Goal: Task Accomplishment & Management: Complete application form

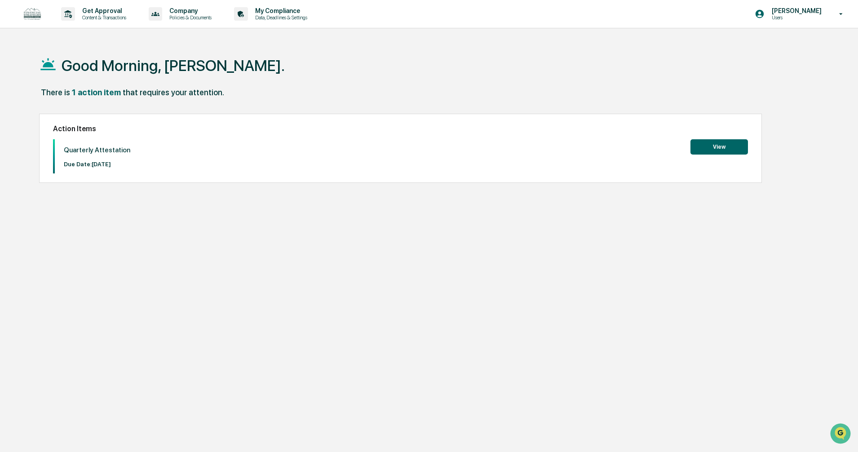
click at [702, 141] on button "View" at bounding box center [718, 146] width 57 height 15
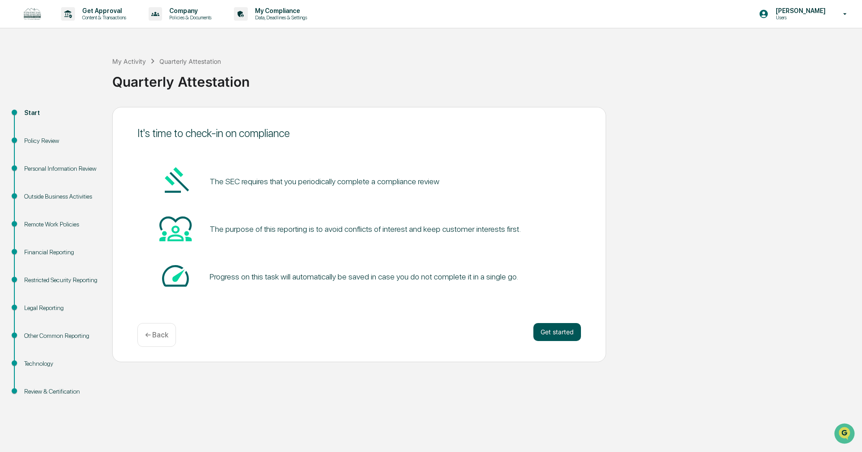
click at [558, 332] on button "Get started" at bounding box center [557, 332] width 48 height 18
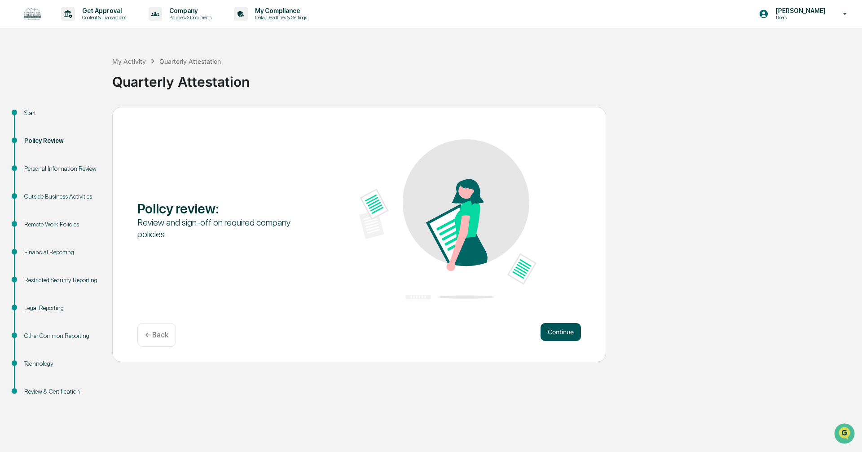
click at [556, 334] on button "Continue" at bounding box center [561, 332] width 40 height 18
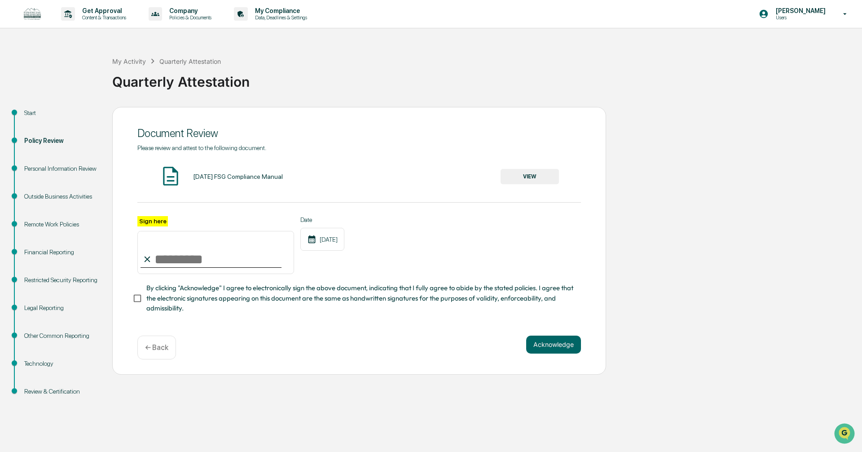
click at [521, 177] on button "VIEW" at bounding box center [530, 176] width 58 height 15
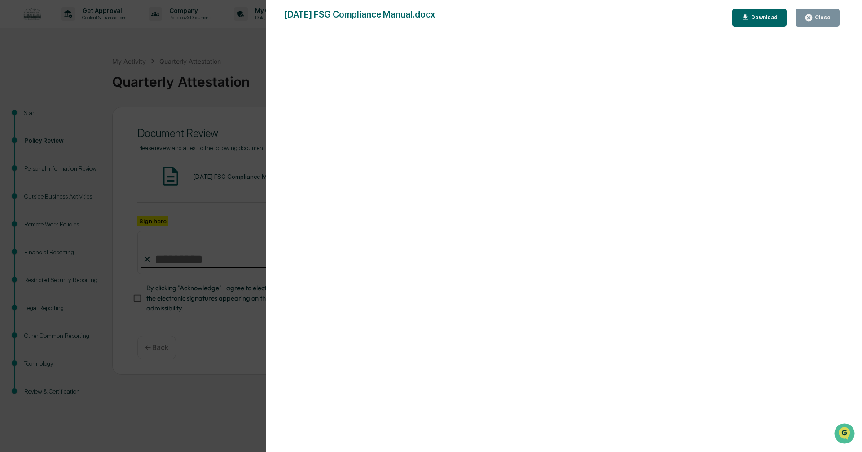
click at [813, 15] on icon "button" at bounding box center [809, 17] width 9 height 9
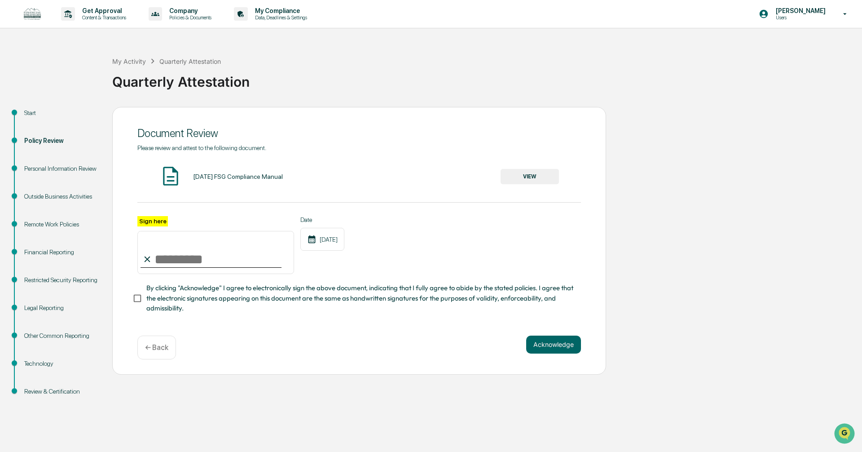
click at [204, 250] on input "Sign here" at bounding box center [215, 252] width 157 height 43
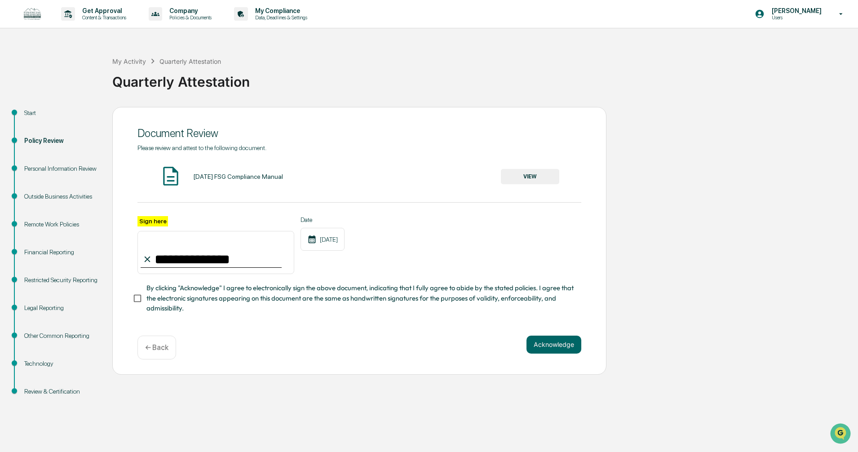
type input "**********"
click at [264, 330] on div "**********" at bounding box center [359, 241] width 494 height 268
click at [560, 348] on button "Acknowledge" at bounding box center [553, 344] width 55 height 18
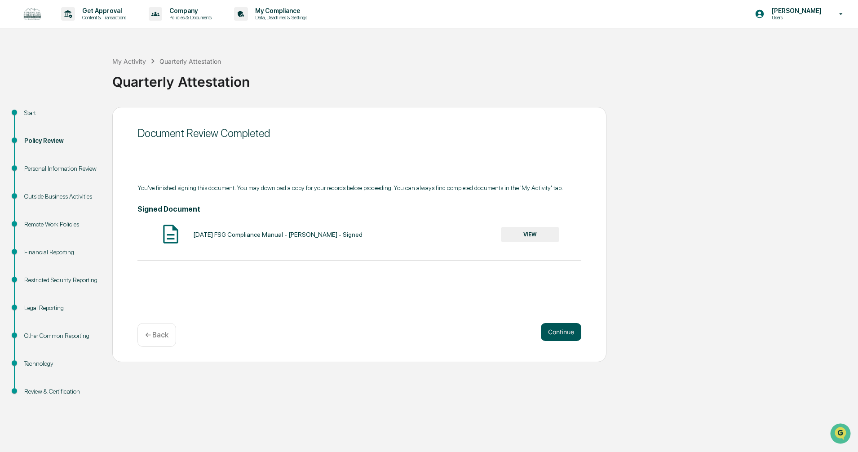
click at [557, 331] on button "Continue" at bounding box center [561, 332] width 40 height 18
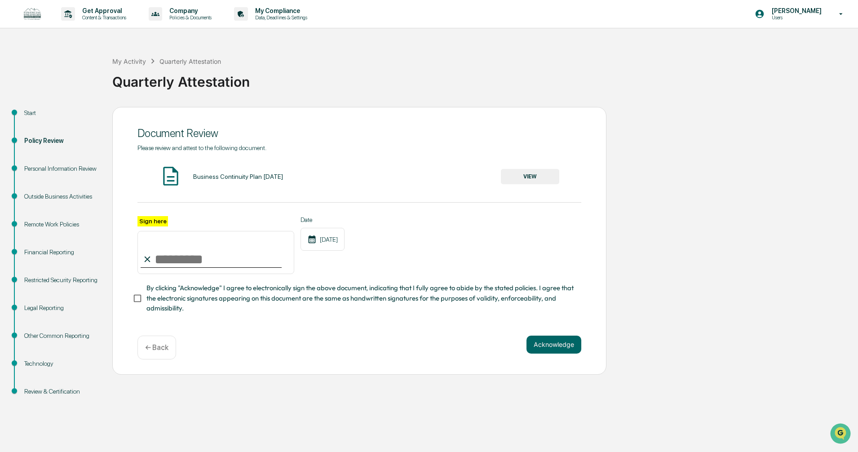
click at [520, 178] on button "VIEW" at bounding box center [530, 176] width 58 height 15
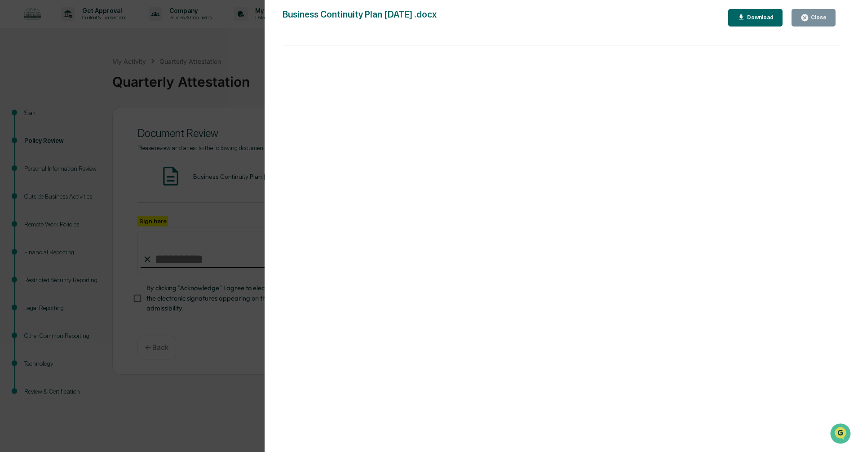
click at [805, 18] on icon "button" at bounding box center [804, 17] width 7 height 7
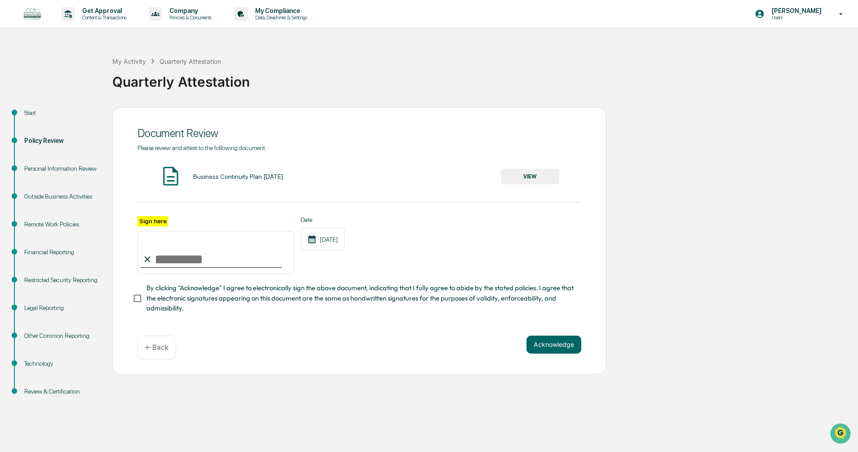
click at [166, 253] on input "Sign here" at bounding box center [215, 252] width 157 height 43
type input "**********"
click at [371, 363] on div "**********" at bounding box center [359, 241] width 494 height 268
click at [546, 343] on button "Acknowledge" at bounding box center [553, 344] width 55 height 18
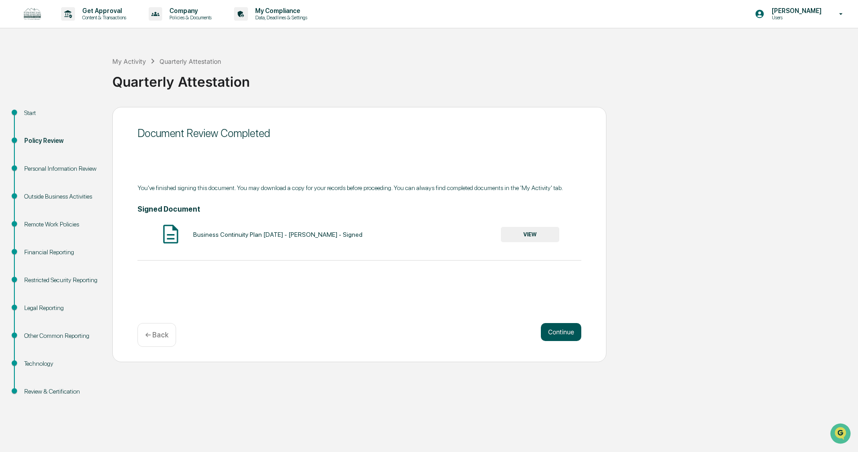
click at [547, 331] on button "Continue" at bounding box center [561, 332] width 40 height 18
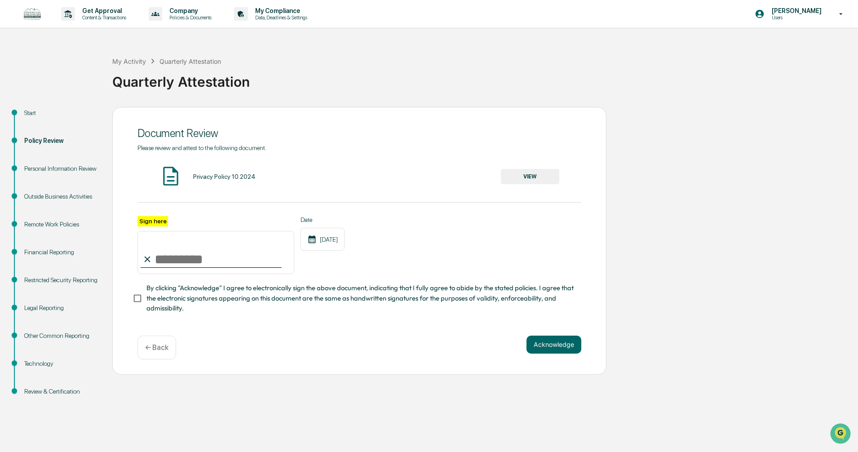
click at [184, 257] on input "Sign here" at bounding box center [215, 252] width 157 height 43
type input "**********"
click at [321, 273] on div "Date 10/15/2025" at bounding box center [322, 245] width 44 height 58
click at [540, 341] on button "Acknowledge" at bounding box center [553, 344] width 55 height 18
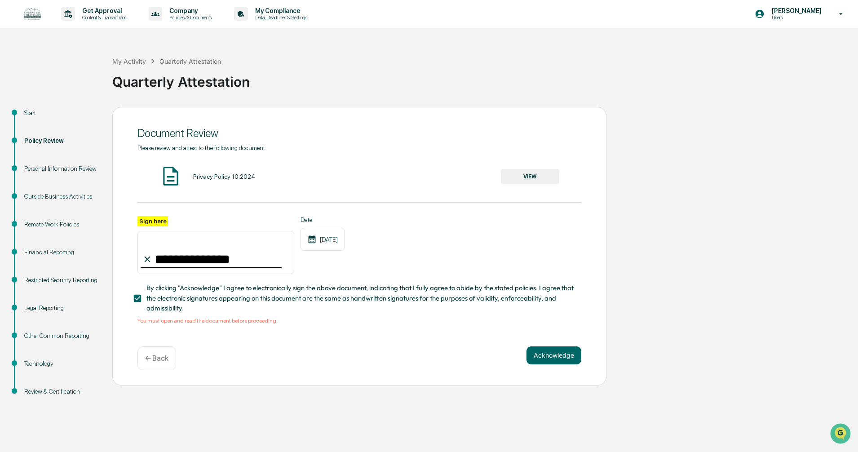
click at [522, 167] on div "Privacy Policy 10.2024 VIEW" at bounding box center [359, 177] width 444 height 24
click at [524, 171] on button "VIEW" at bounding box center [530, 176] width 58 height 15
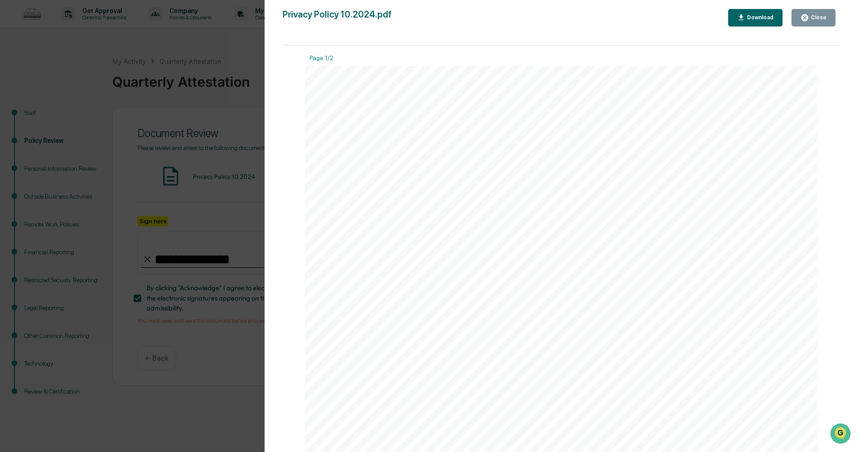
drag, startPoint x: 482, startPoint y: 195, endPoint x: 454, endPoint y: 114, distance: 85.8
click at [454, 114] on div "Rev. March 2024 Prepared by: Integrated Compliance Advisors, Ltd. Privacy Polic…" at bounding box center [561, 397] width 513 height 663
click at [817, 20] on div "Close" at bounding box center [818, 17] width 18 height 6
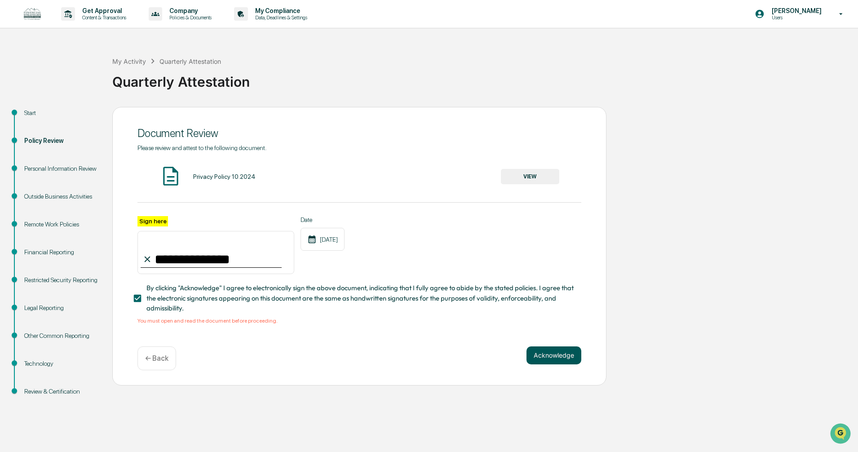
click at [555, 350] on button "Acknowledge" at bounding box center [553, 355] width 55 height 18
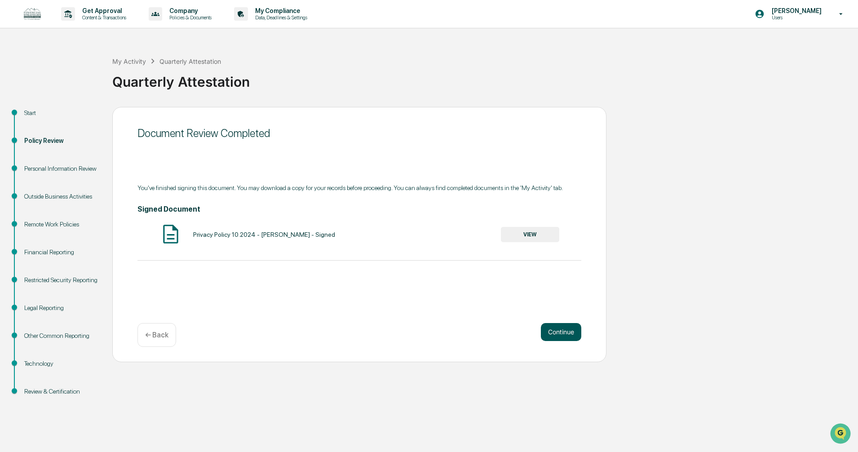
click at [550, 324] on button "Continue" at bounding box center [561, 332] width 40 height 18
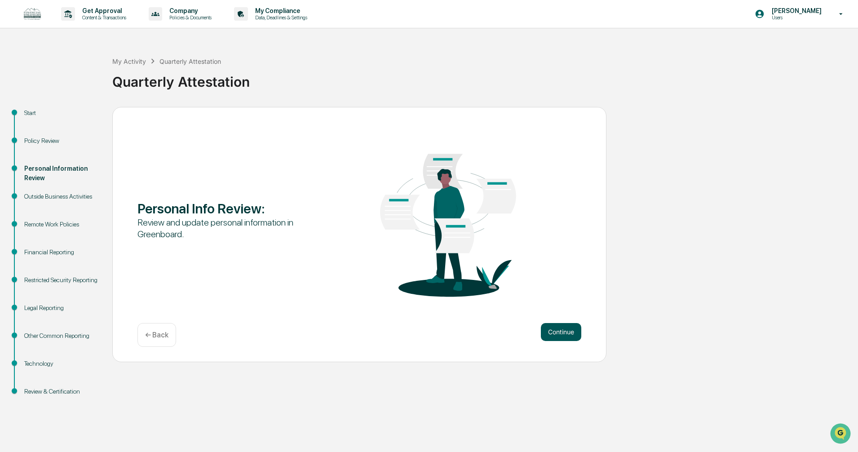
click at [560, 326] on button "Continue" at bounding box center [561, 332] width 40 height 18
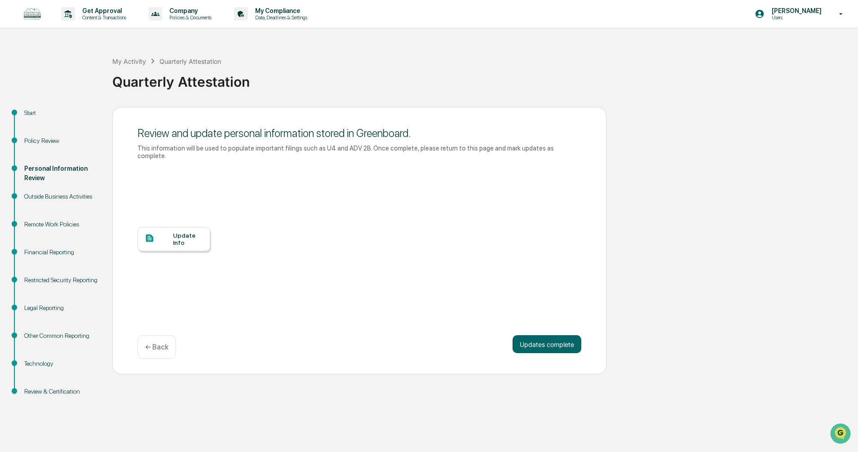
click at [181, 232] on div "Update Info" at bounding box center [188, 239] width 30 height 14
click at [543, 337] on button "Updates complete" at bounding box center [546, 344] width 69 height 18
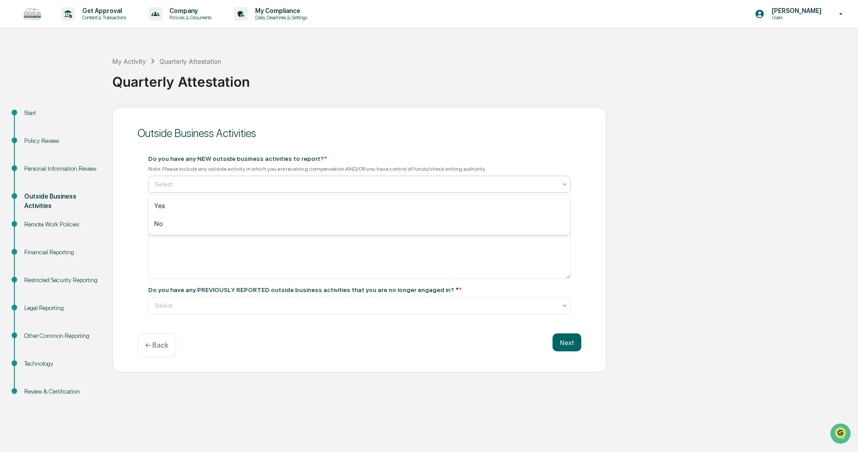
click at [208, 180] on div at bounding box center [355, 184] width 401 height 9
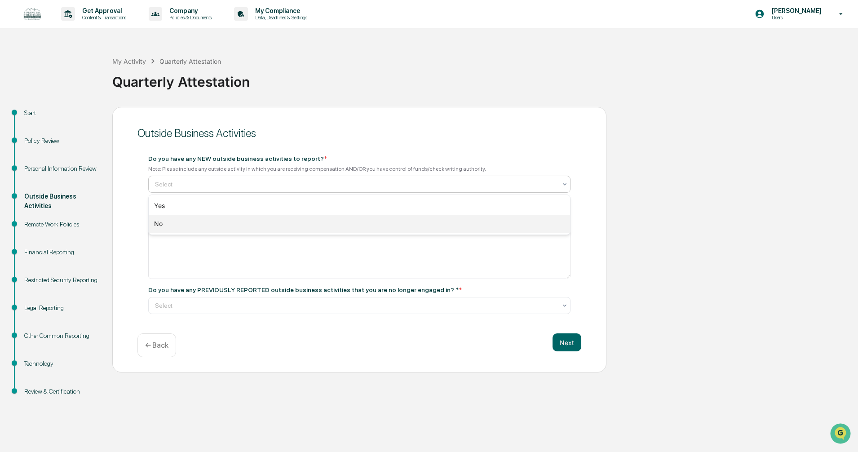
click at [187, 220] on div "No" at bounding box center [359, 224] width 421 height 18
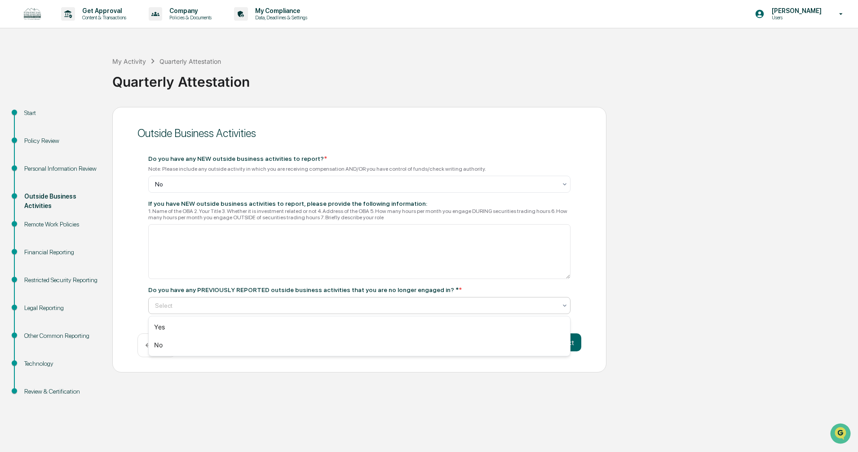
click at [220, 302] on div at bounding box center [355, 305] width 401 height 9
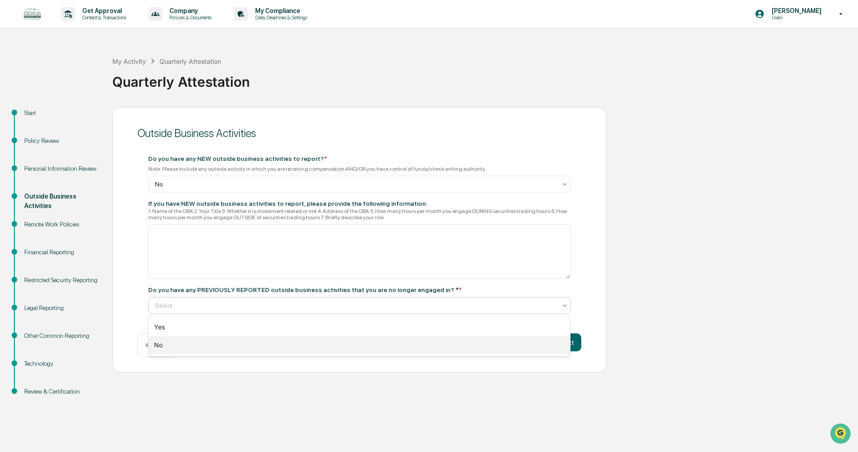
click at [191, 347] on div "No" at bounding box center [359, 345] width 421 height 18
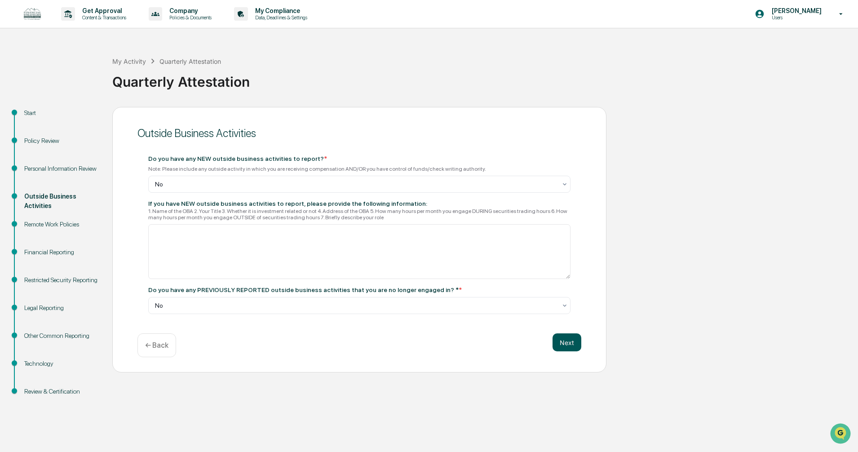
click at [565, 341] on button "Next" at bounding box center [566, 342] width 29 height 18
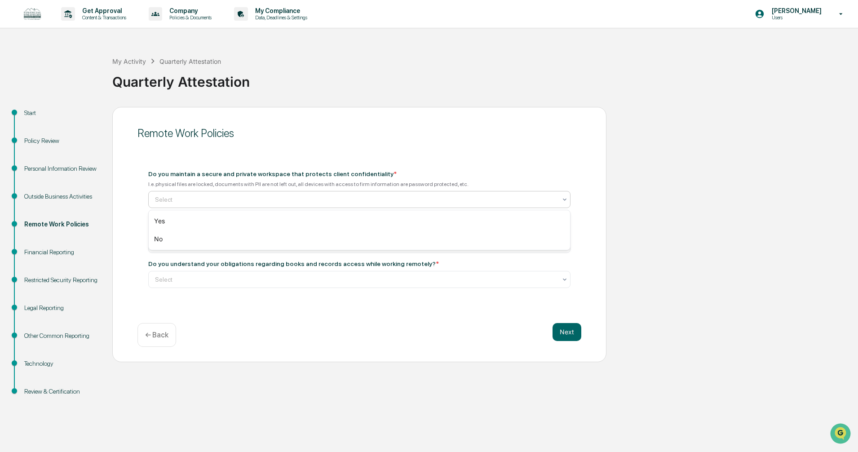
click at [260, 197] on div at bounding box center [355, 199] width 401 height 9
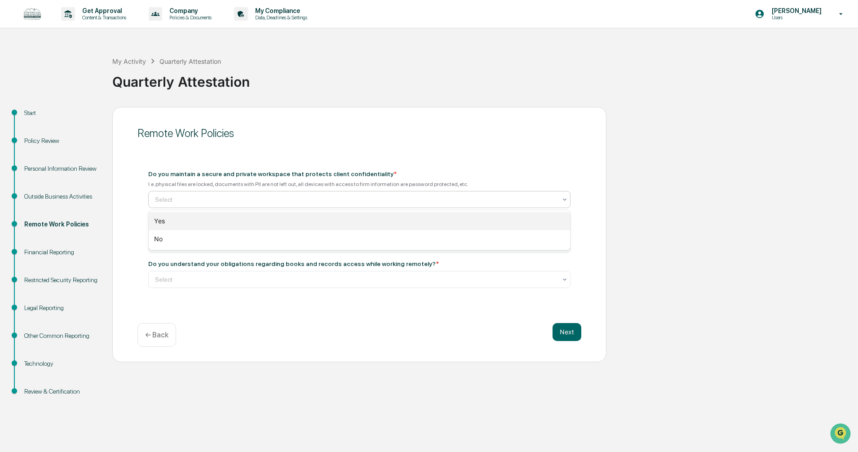
click at [247, 219] on div "Yes" at bounding box center [359, 221] width 421 height 18
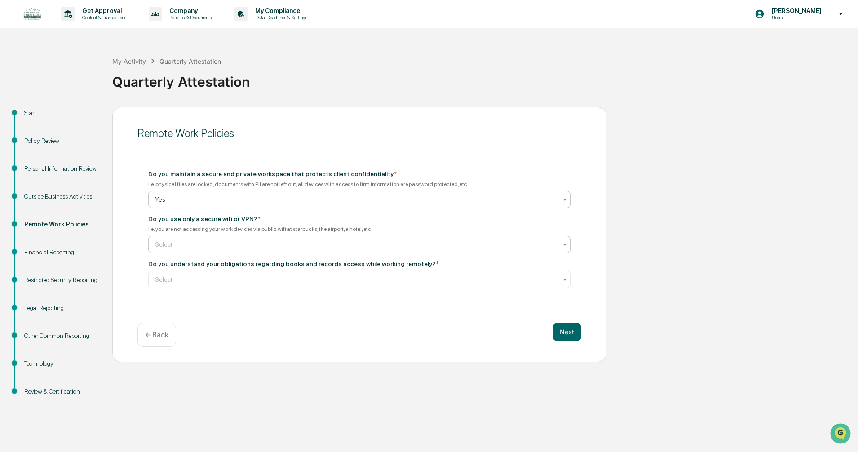
click at [230, 238] on div "Select" at bounding box center [355, 244] width 410 height 13
click at [220, 262] on div "Yes" at bounding box center [359, 266] width 421 height 18
click at [216, 278] on div at bounding box center [355, 279] width 401 height 9
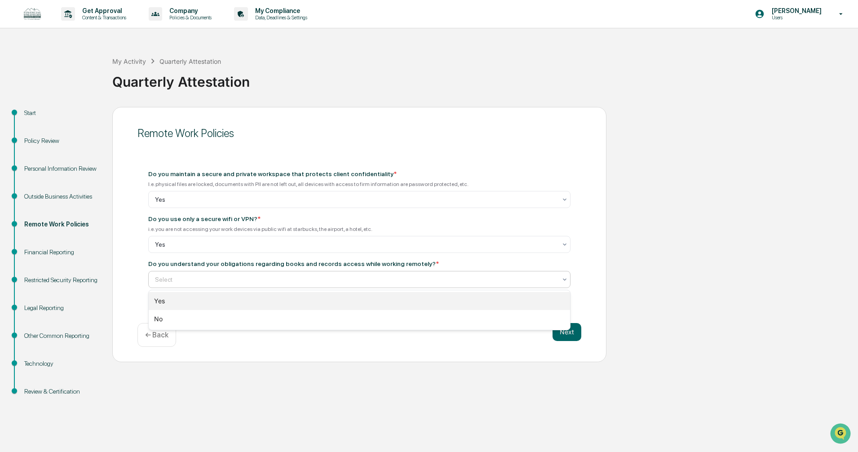
click at [207, 300] on div "Yes" at bounding box center [359, 301] width 421 height 18
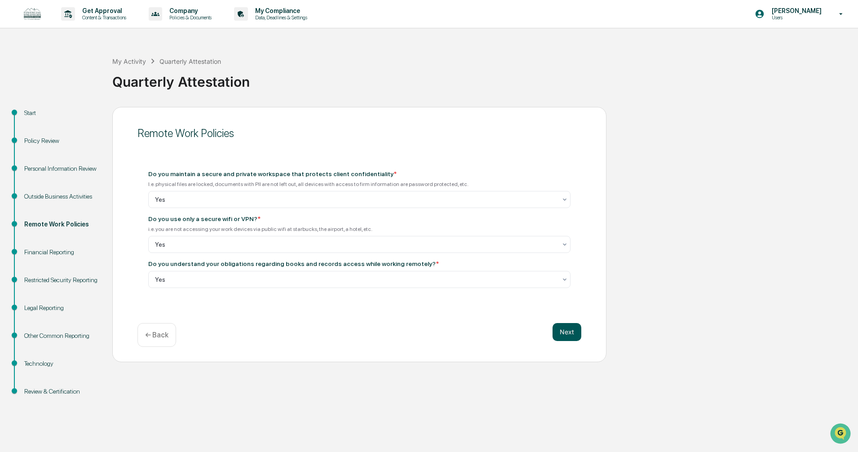
click at [569, 330] on button "Next" at bounding box center [566, 332] width 29 height 18
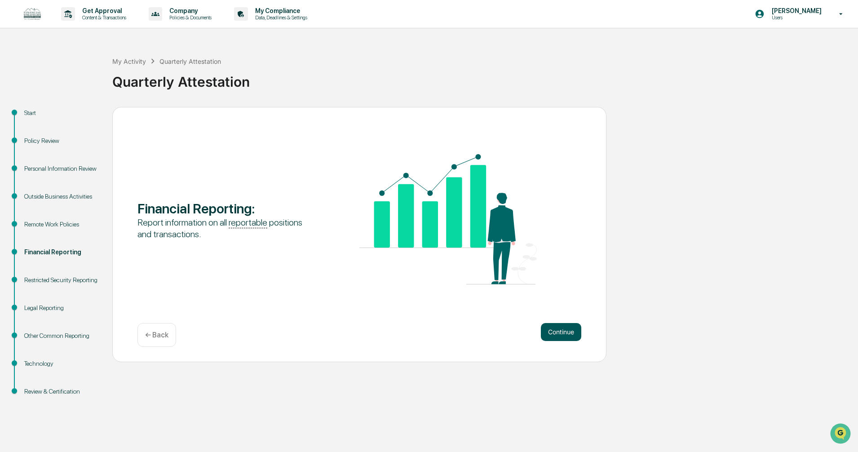
click at [551, 331] on button "Continue" at bounding box center [561, 332] width 40 height 18
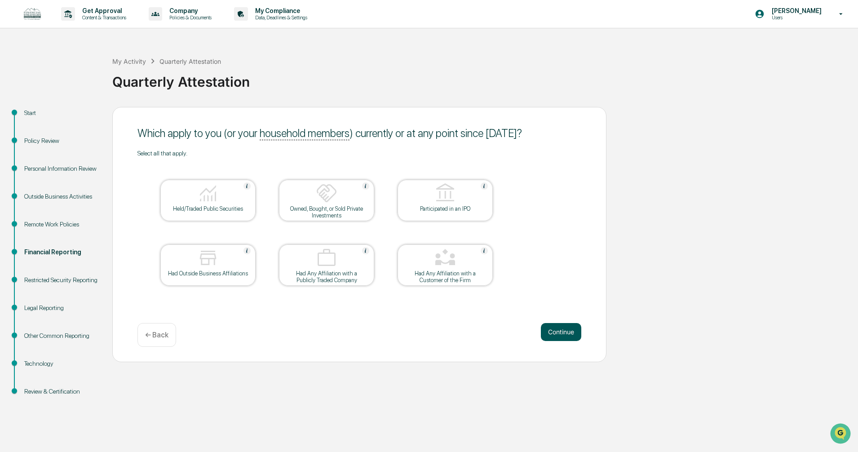
click at [558, 330] on button "Continue" at bounding box center [561, 332] width 40 height 18
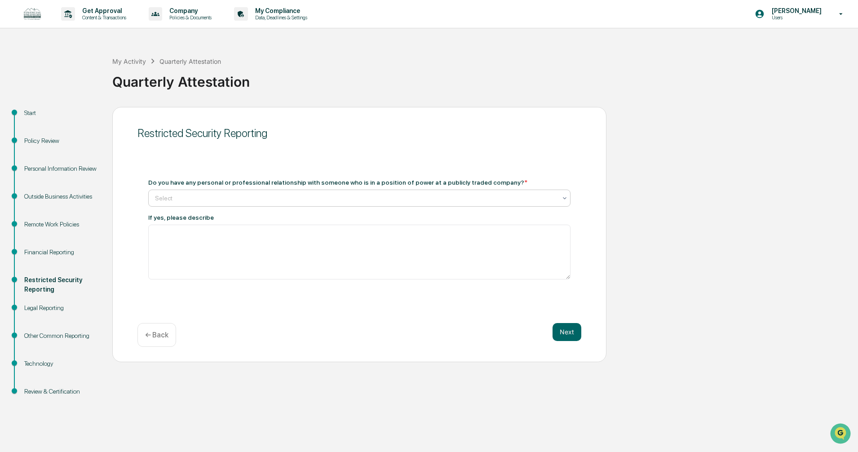
click at [301, 194] on div at bounding box center [355, 198] width 401 height 9
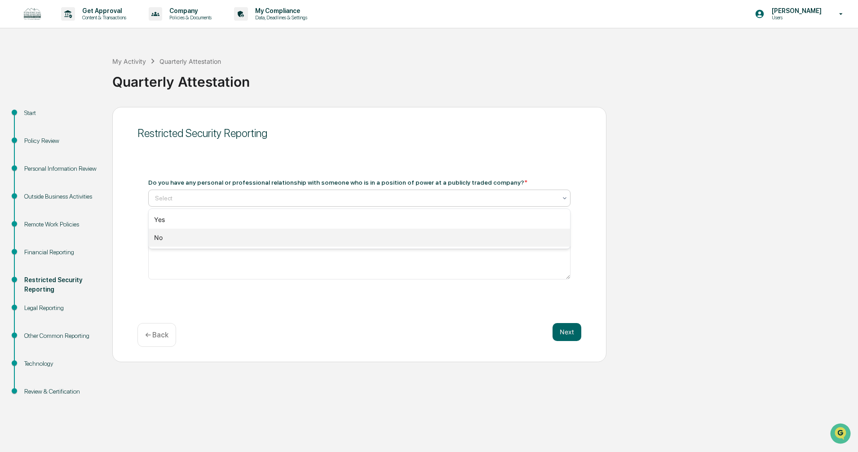
click at [282, 231] on div "No" at bounding box center [359, 238] width 421 height 18
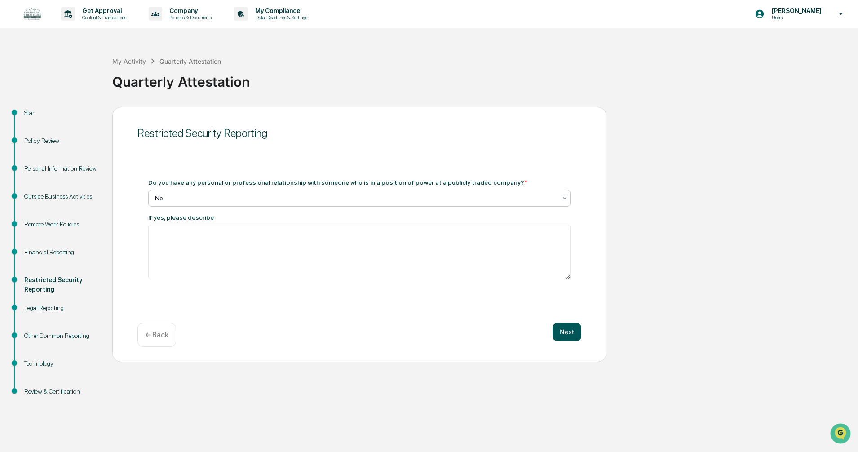
click at [571, 336] on button "Next" at bounding box center [566, 332] width 29 height 18
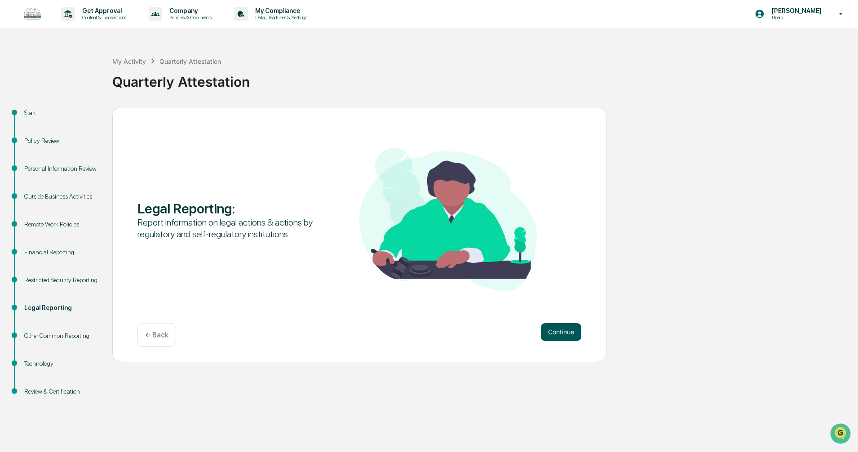
click at [559, 326] on button "Continue" at bounding box center [561, 332] width 40 height 18
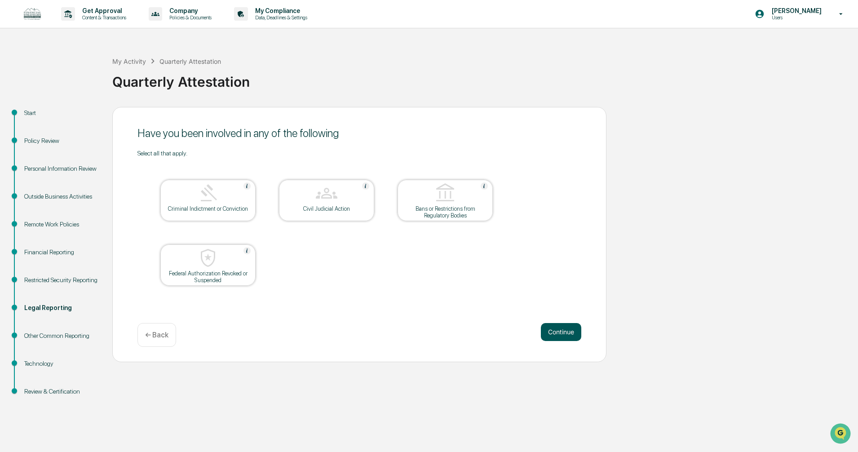
click at [546, 323] on button "Continue" at bounding box center [561, 332] width 40 height 18
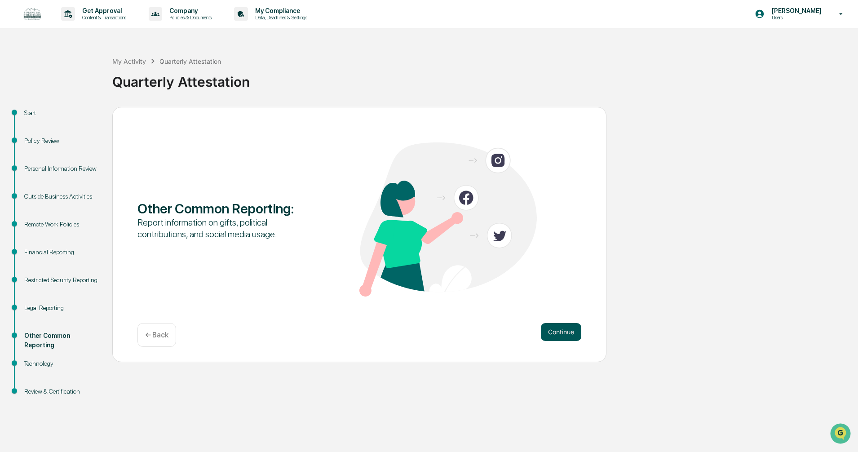
click at [555, 328] on button "Continue" at bounding box center [561, 332] width 40 height 18
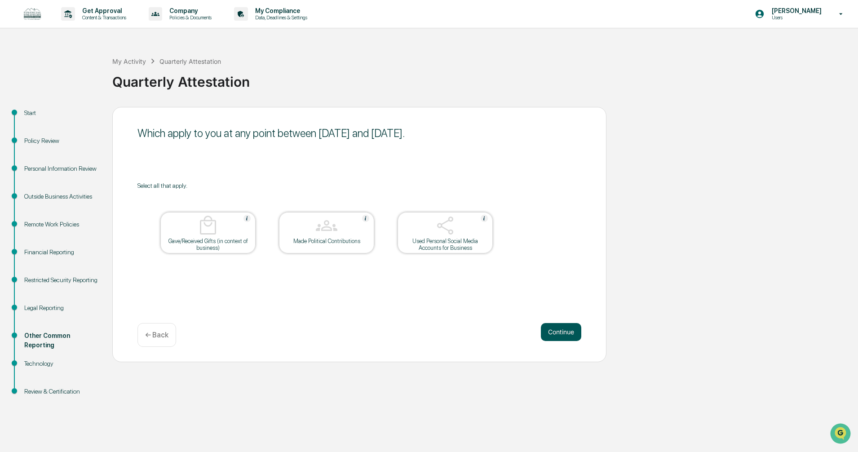
click at [555, 328] on button "Continue" at bounding box center [561, 332] width 40 height 18
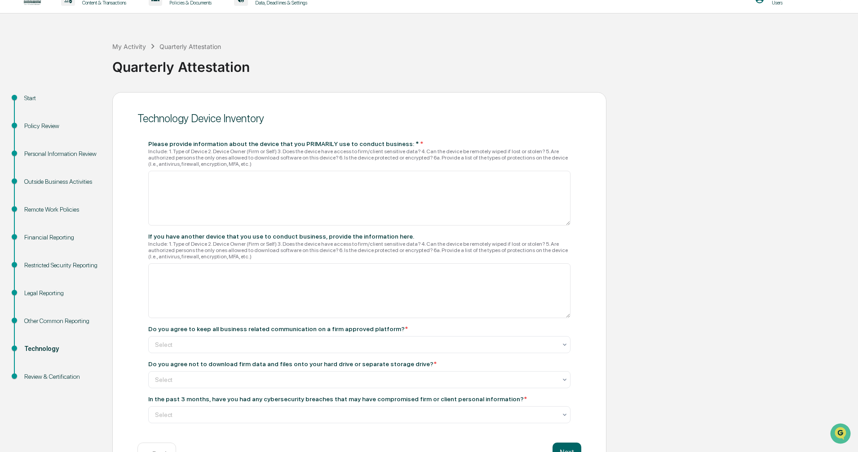
scroll to position [0, 0]
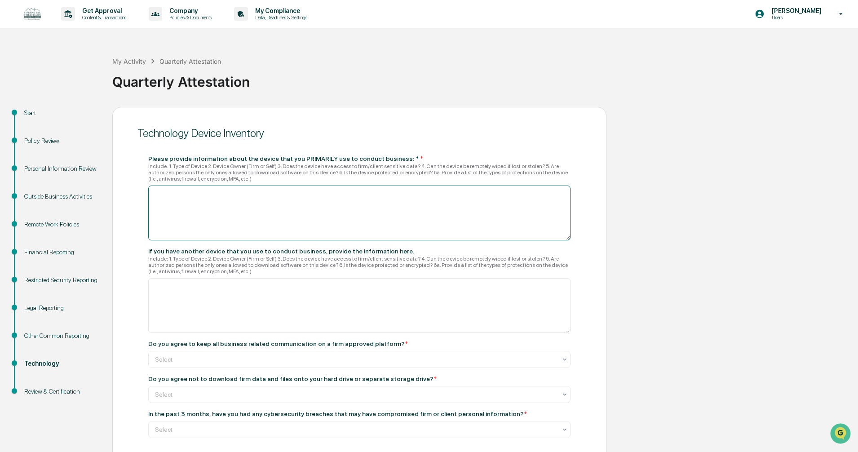
click at [217, 193] on textarea at bounding box center [359, 212] width 422 height 55
click at [154, 193] on textarea "**********" at bounding box center [359, 212] width 422 height 55
click at [209, 198] on textarea "**********" at bounding box center [359, 212] width 422 height 55
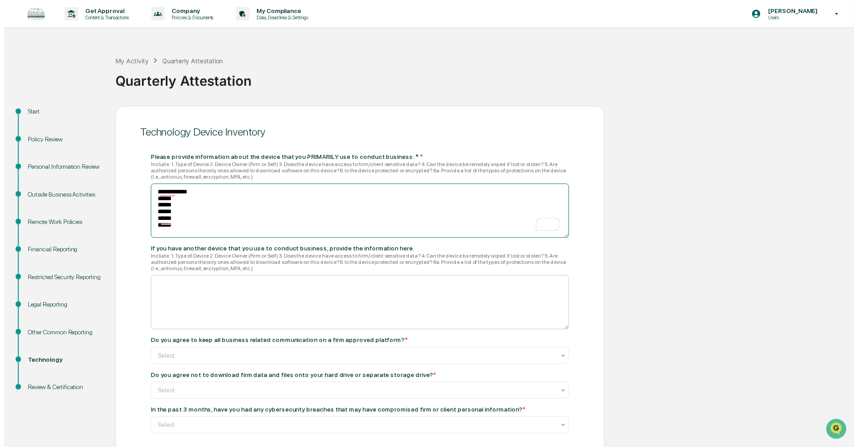
scroll to position [45, 0]
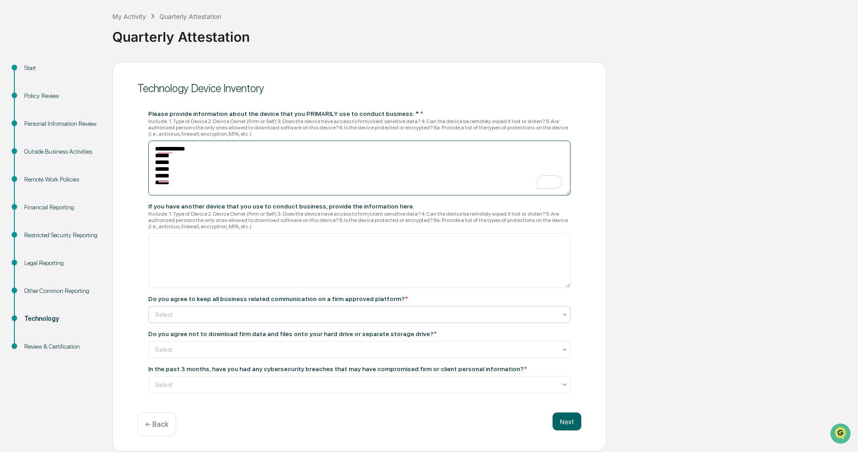
type textarea "**********"
click at [225, 314] on div at bounding box center [355, 314] width 401 height 9
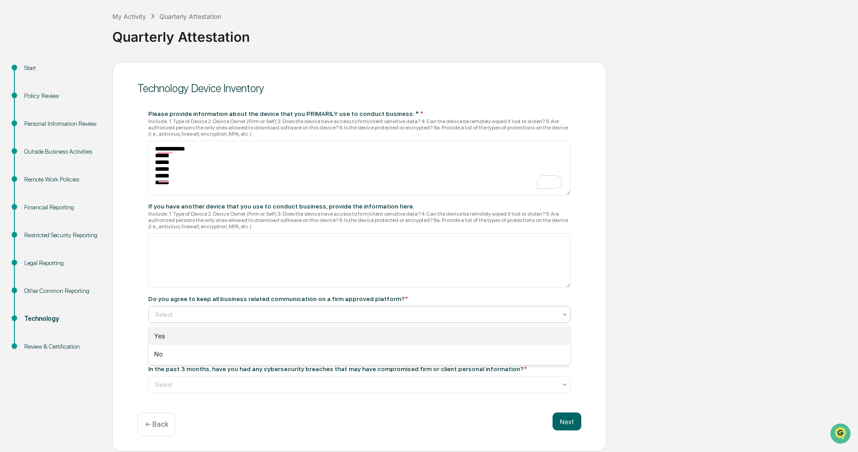
click at [215, 330] on div "Yes" at bounding box center [359, 336] width 421 height 18
click at [197, 352] on div at bounding box center [355, 349] width 401 height 9
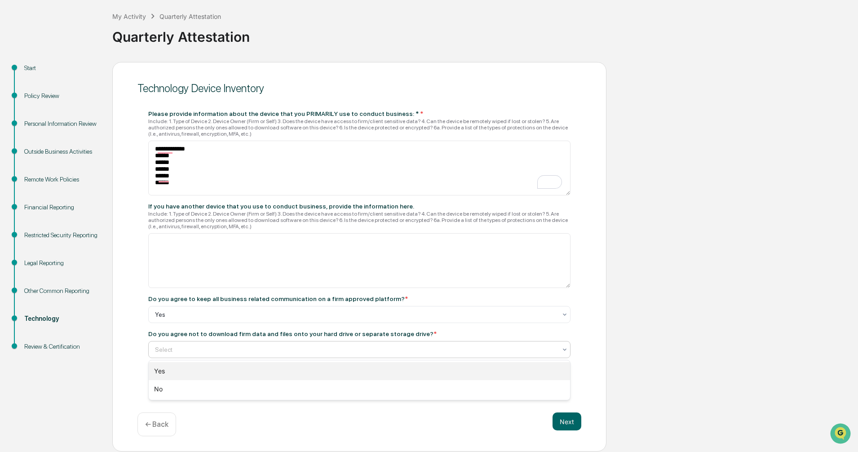
click at [193, 363] on div "Yes" at bounding box center [359, 371] width 421 height 18
click at [211, 388] on div at bounding box center [355, 384] width 401 height 9
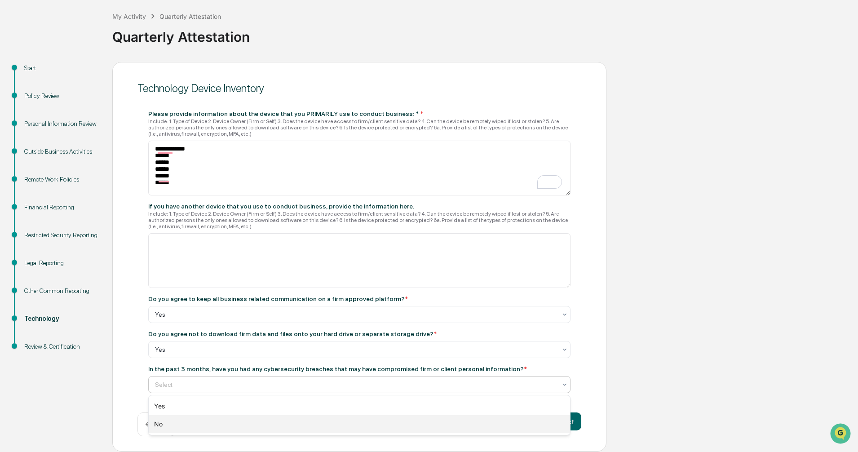
click at [199, 425] on div "No" at bounding box center [359, 424] width 421 height 18
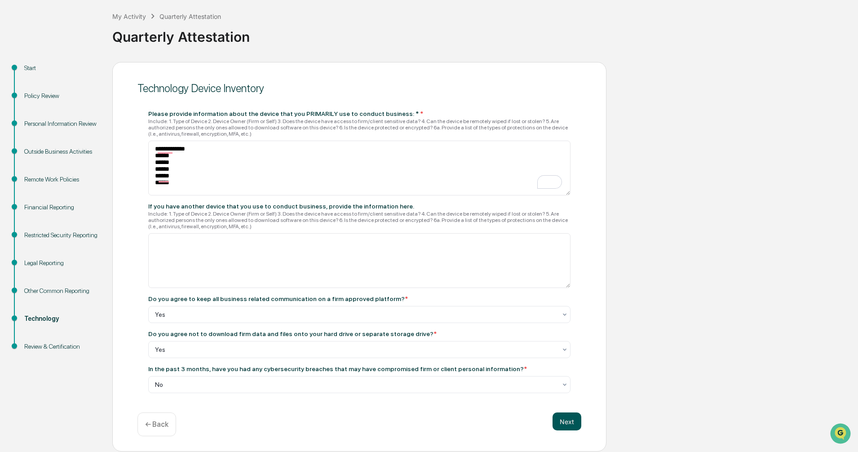
click at [568, 417] on button "Next" at bounding box center [566, 421] width 29 height 18
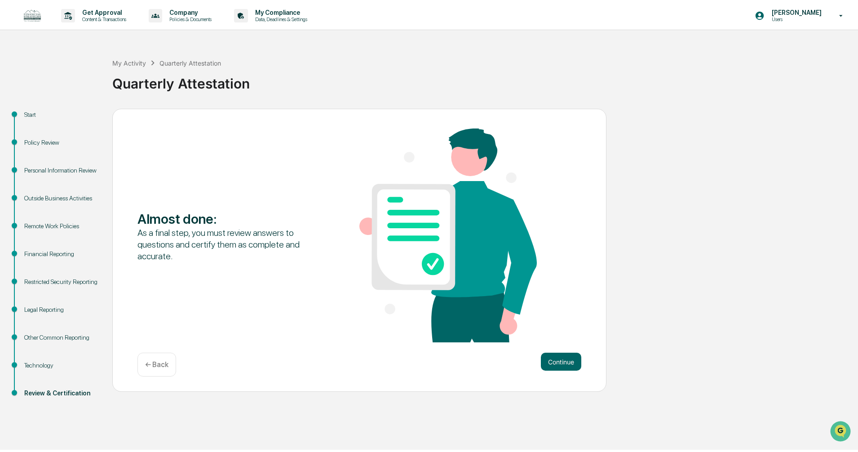
scroll to position [0, 0]
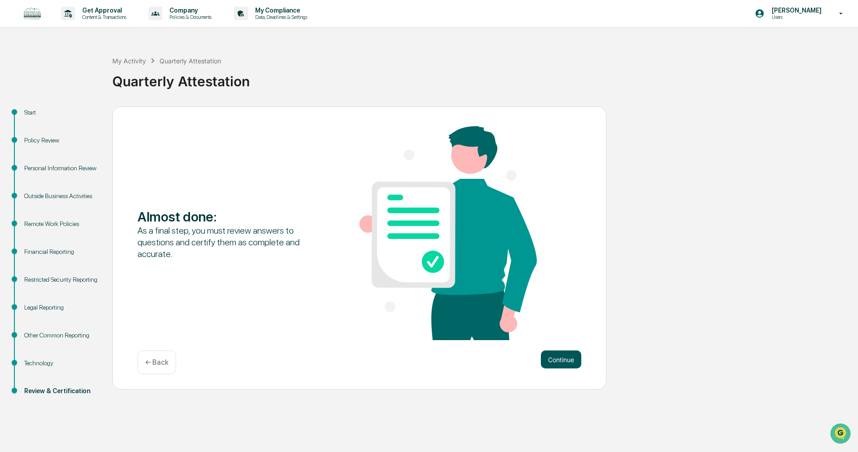
click at [560, 362] on button "Continue" at bounding box center [561, 359] width 40 height 18
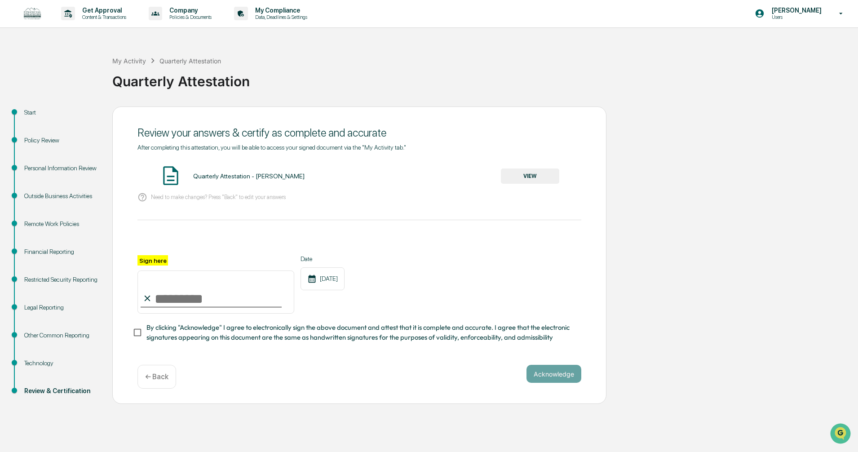
click at [529, 176] on button "VIEW" at bounding box center [530, 175] width 58 height 15
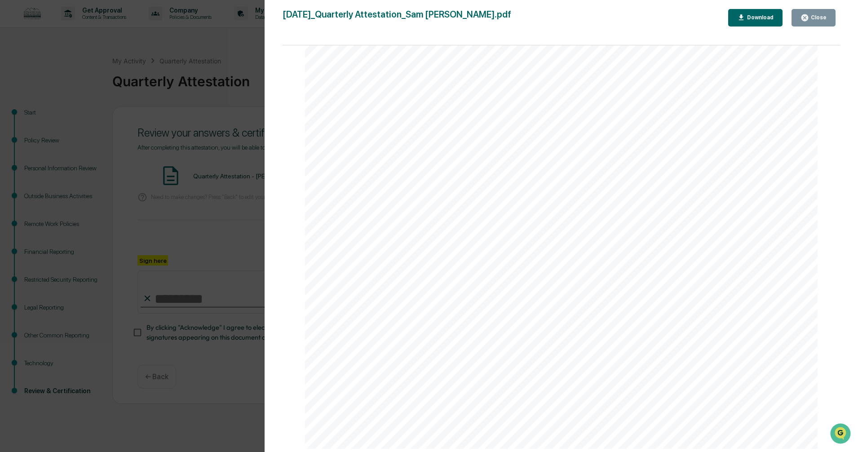
scroll to position [2593, 0]
click at [812, 18] on div "Close" at bounding box center [818, 17] width 18 height 6
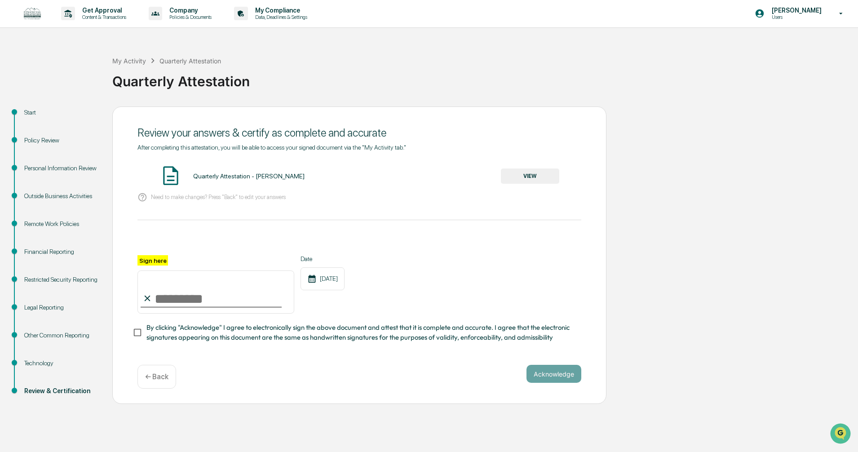
click at [157, 297] on input "Sign here" at bounding box center [215, 291] width 157 height 43
type input "**********"
click at [339, 302] on div "Date 10/15/2025" at bounding box center [322, 284] width 44 height 58
click at [558, 370] on button "Acknowledge" at bounding box center [553, 374] width 55 height 18
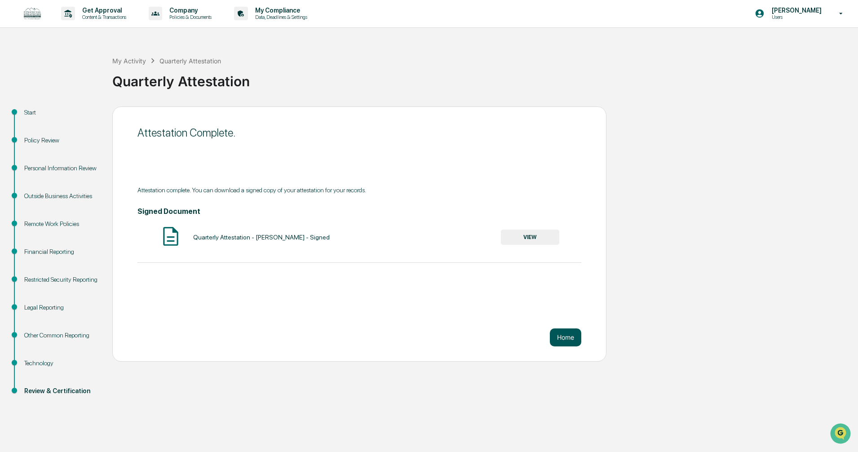
click at [565, 335] on button "Home" at bounding box center [565, 337] width 31 height 18
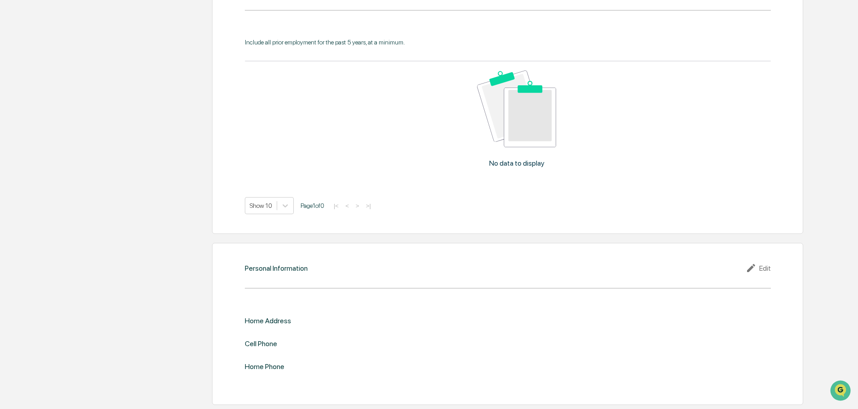
scroll to position [814, 0]
click at [759, 268] on div "Edit" at bounding box center [757, 267] width 25 height 11
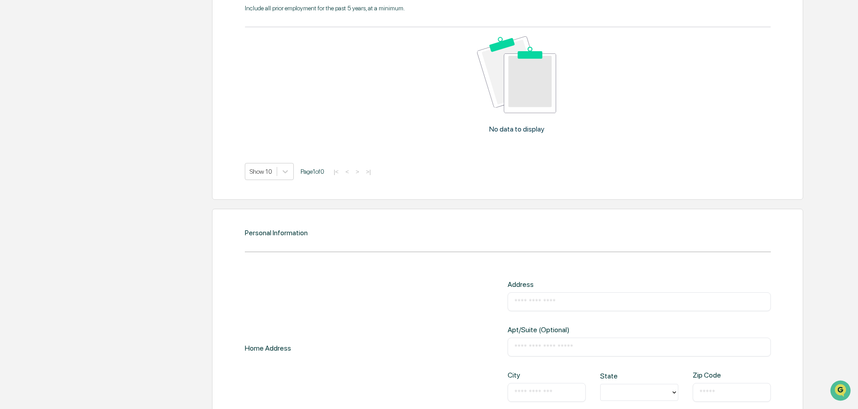
scroll to position [948, 0]
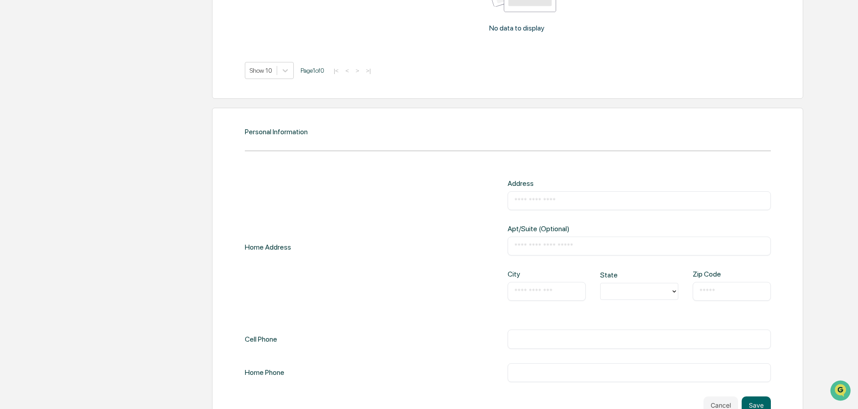
click at [555, 203] on input "text" at bounding box center [639, 200] width 250 height 9
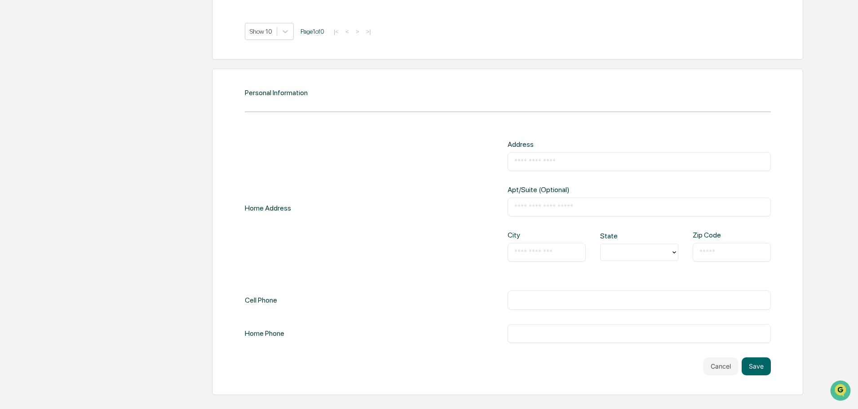
scroll to position [943, 0]
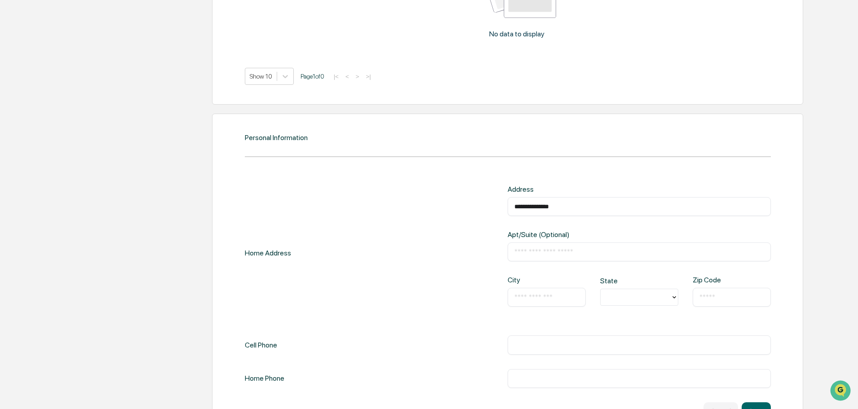
type input "**********"
click at [541, 297] on input "text" at bounding box center [546, 297] width 65 height 9
type input "********"
type input "**"
click at [612, 311] on div "MI" at bounding box center [639, 318] width 78 height 18
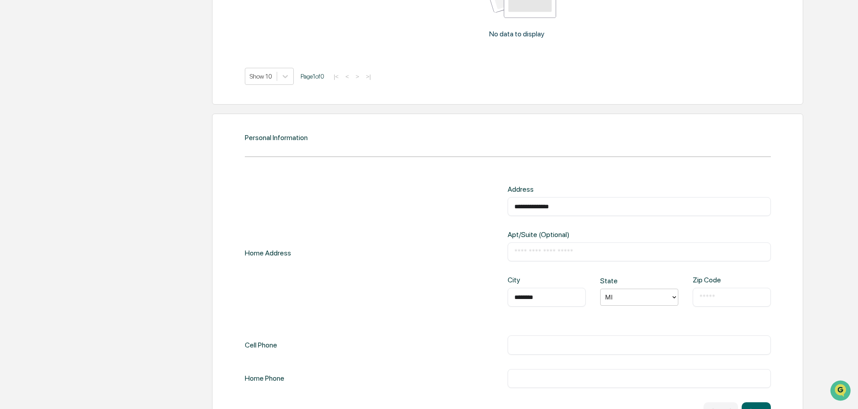
click at [704, 293] on input "text" at bounding box center [731, 297] width 65 height 9
type input "*****"
click at [379, 270] on div "**********" at bounding box center [508, 253] width 526 height 136
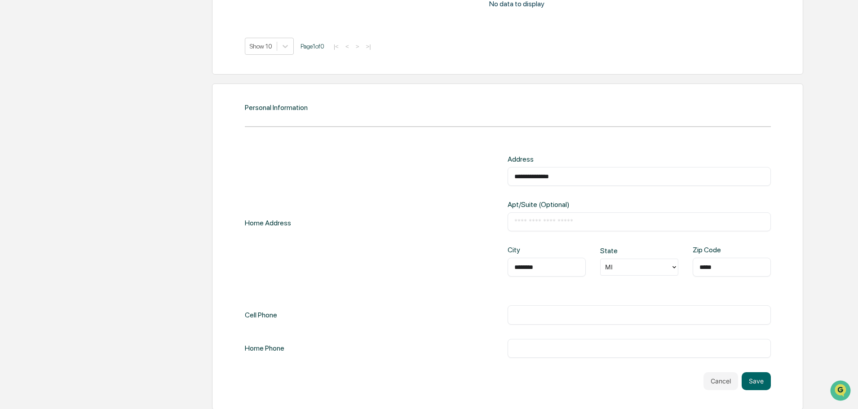
scroll to position [987, 0]
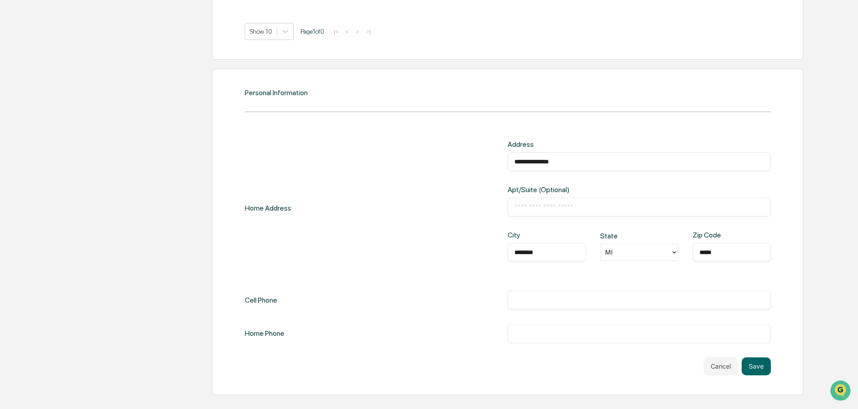
click at [530, 304] on input "text" at bounding box center [639, 299] width 250 height 9
type input "**********"
click at [756, 370] on button "Save" at bounding box center [755, 366] width 29 height 18
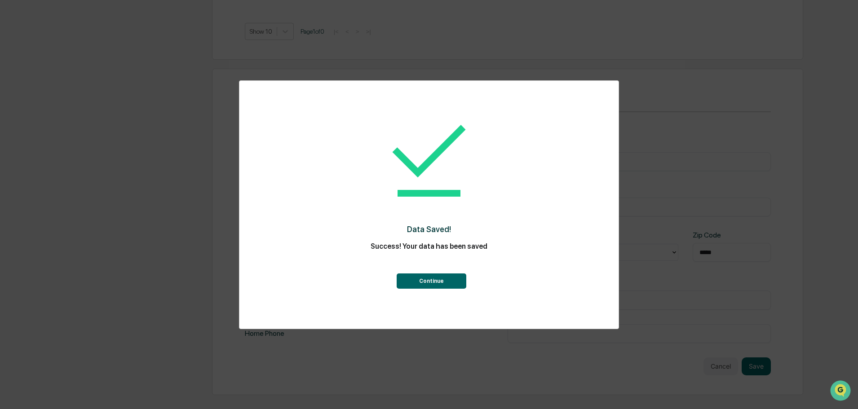
click at [452, 280] on button "Continue" at bounding box center [432, 280] width 70 height 15
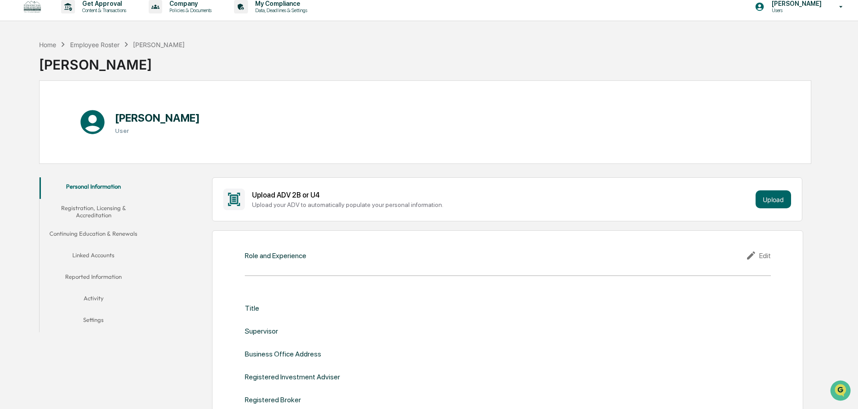
scroll to position [0, 0]
